Goal: Transaction & Acquisition: Subscribe to service/newsletter

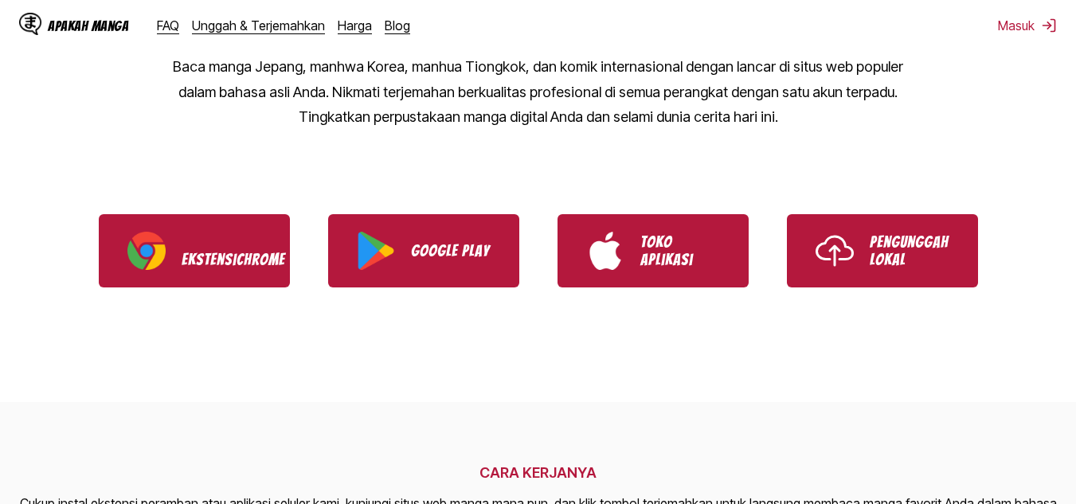
scroll to position [298, 0]
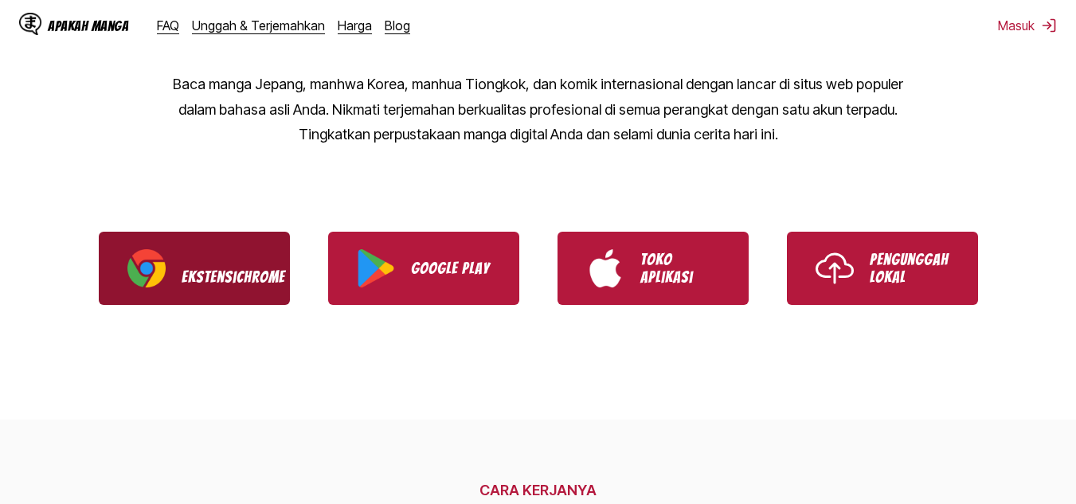
click at [214, 252] on p "Ekstensi Chrome" at bounding box center [222, 268] width 80 height 35
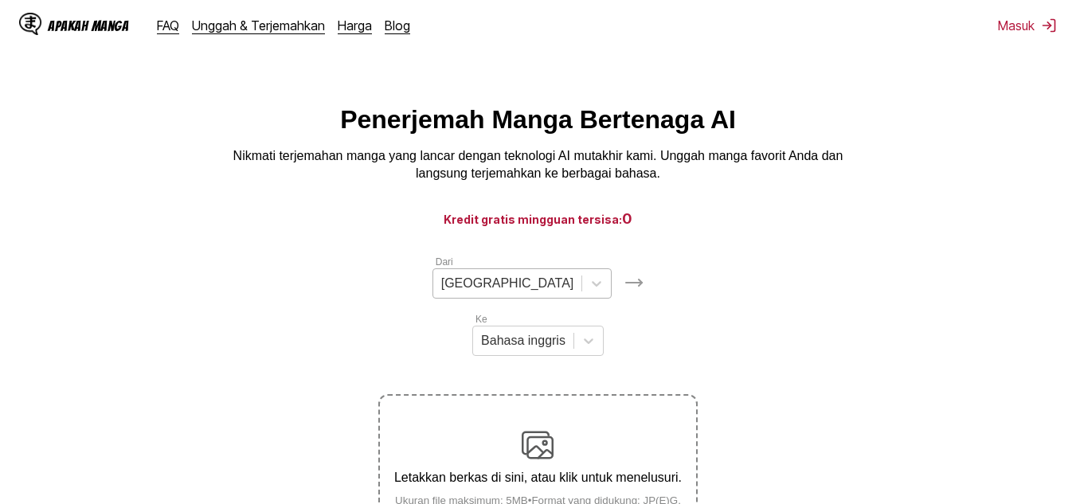
click at [447, 296] on div "[GEOGRAPHIC_DATA]" at bounding box center [507, 284] width 149 height 24
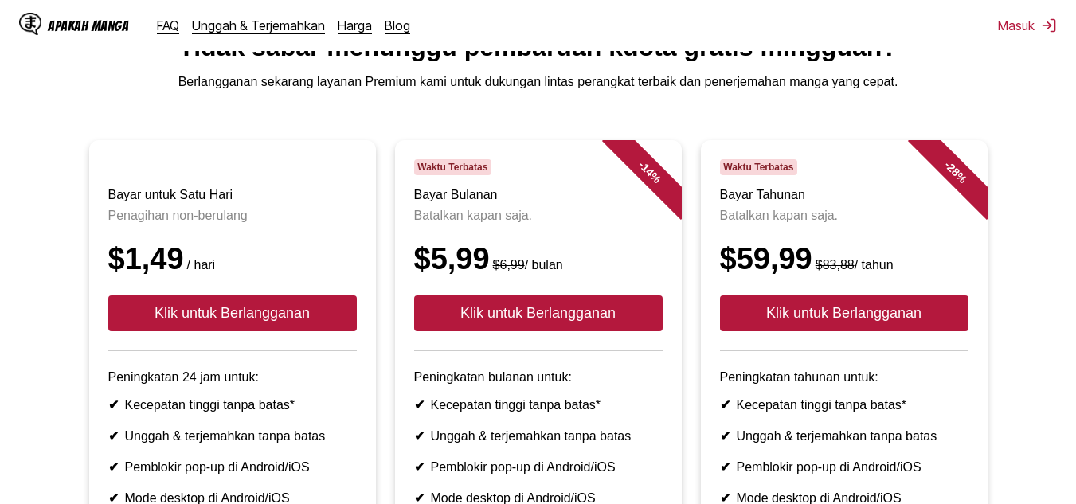
scroll to position [62, 0]
